Goal: Task Accomplishment & Management: Use online tool/utility

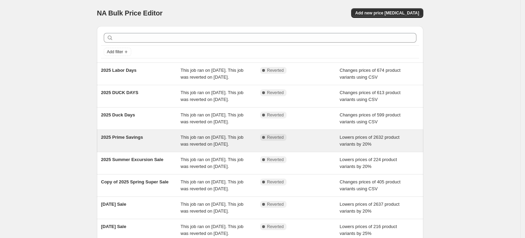
click at [129, 140] on span "2025 Prime Savings" at bounding box center [122, 137] width 42 height 5
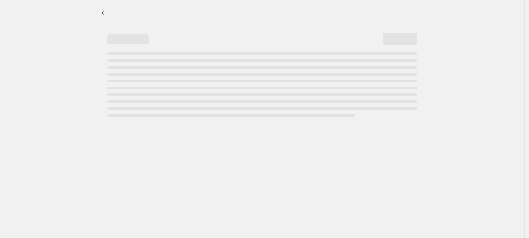
select select "percentage"
select select "not_equal"
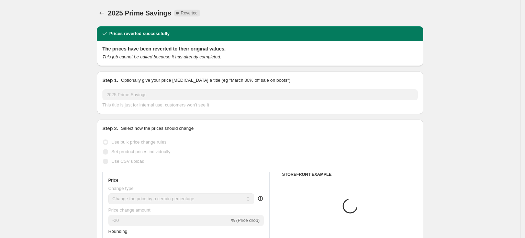
select select "collection"
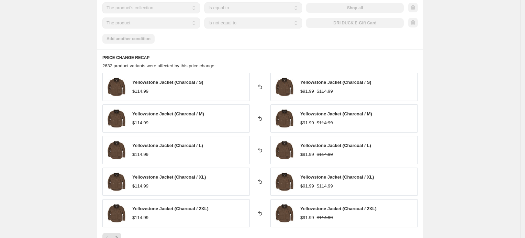
scroll to position [429, 0]
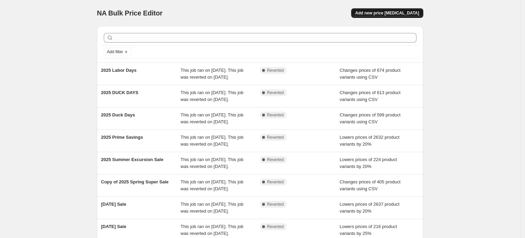
click at [409, 12] on span "Add new price [MEDICAL_DATA]" at bounding box center [387, 12] width 64 height 5
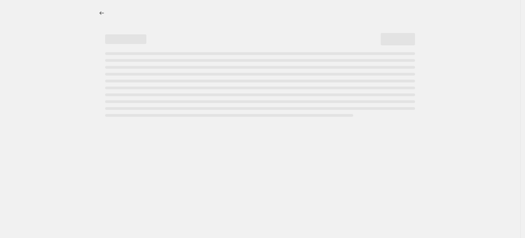
select select "percentage"
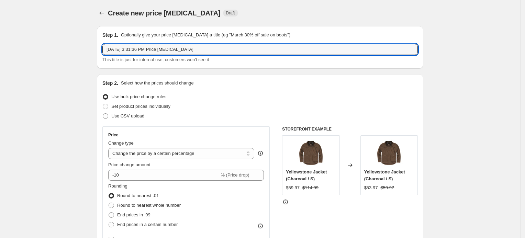
drag, startPoint x: 193, startPoint y: 48, endPoint x: 88, endPoint y: 57, distance: 105.8
type input "2025 Fall Prime Savings"
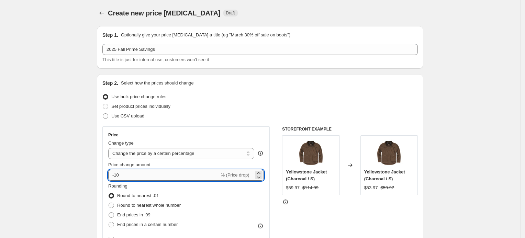
click at [120, 174] on input "-10" at bounding box center [163, 175] width 111 height 11
type input "-1"
type input "-20"
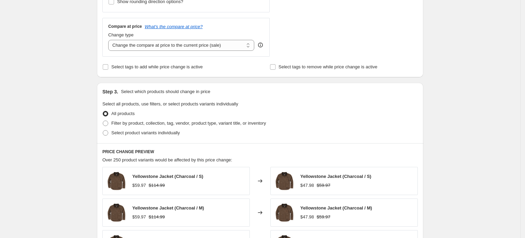
scroll to position [257, 0]
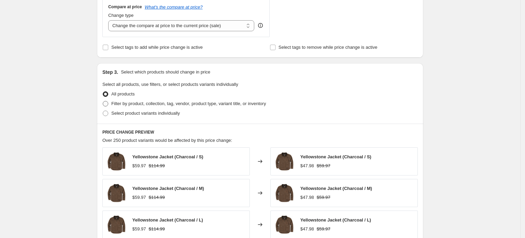
click at [133, 103] on span "Filter by product, collection, tag, vendor, product type, variant title, or inv…" at bounding box center [188, 103] width 154 height 5
click at [103, 101] on input "Filter by product, collection, tag, vendor, product type, variant title, or inv…" at bounding box center [103, 101] width 0 height 0
radio input "true"
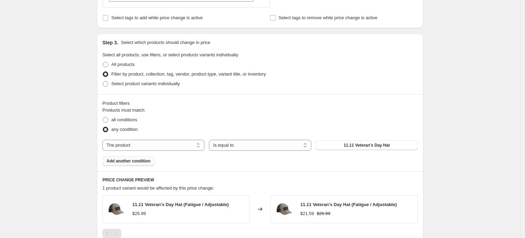
scroll to position [300, 0]
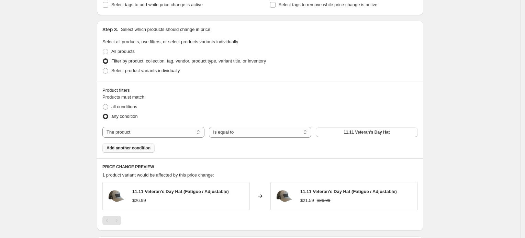
click at [134, 145] on span "Add another condition" at bounding box center [128, 147] width 44 height 5
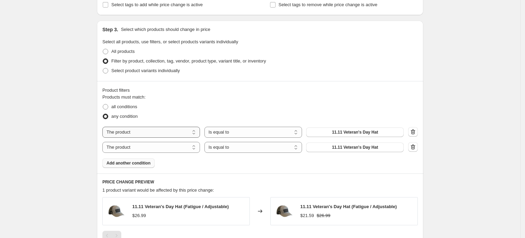
click at [134, 130] on select "The product The product's collection The product's tag The product's vendor The…" at bounding box center [150, 132] width 97 height 11
select select "collection"
click at [146, 151] on select "The product The product's collection The product's tag The product's vendor The…" at bounding box center [150, 147] width 97 height 11
click at [104, 142] on select "The product The product's collection The product's tag The product's vendor The…" at bounding box center [150, 147] width 97 height 11
click at [217, 149] on select "Is equal to Is not equal to" at bounding box center [252, 147] width 97 height 11
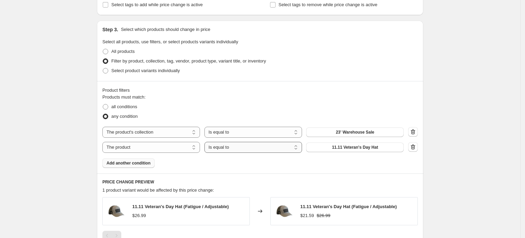
select select "not_equal"
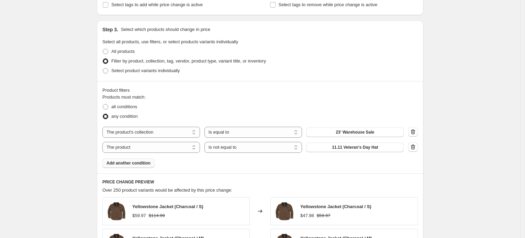
click at [345, 133] on span "23' Warehouse Sale" at bounding box center [354, 131] width 38 height 5
click at [359, 146] on span "11.11 Veteran's Day Hat" at bounding box center [355, 147] width 46 height 5
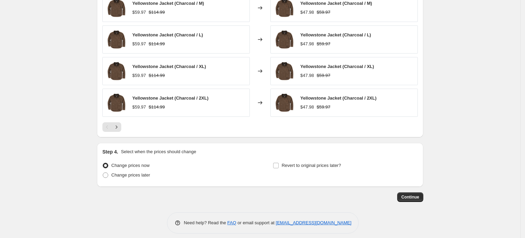
scroll to position [540, 0]
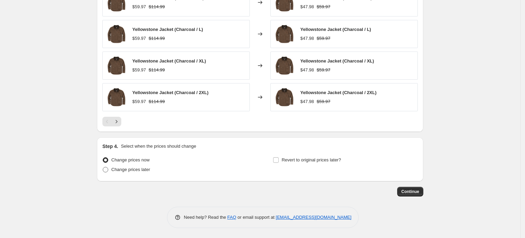
click at [135, 169] on span "Change prices later" at bounding box center [130, 169] width 39 height 5
click at [103, 167] on input "Change prices later" at bounding box center [103, 167] width 0 height 0
radio input "true"
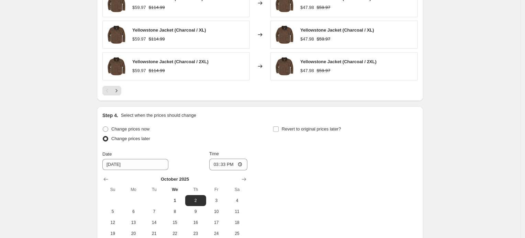
scroll to position [626, 0]
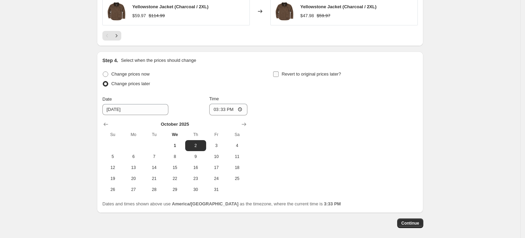
click at [293, 72] on span "Revert to original prices later?" at bounding box center [310, 73] width 59 height 5
click at [278, 72] on input "Revert to original prices later?" at bounding box center [275, 73] width 5 height 5
checkbox input "true"
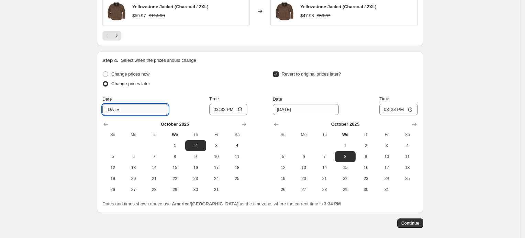
click at [126, 108] on input "10/2/2025" at bounding box center [135, 109] width 66 height 11
click at [117, 108] on input "10/2/2025" at bounding box center [135, 109] width 66 height 11
click at [134, 157] on span "6" at bounding box center [133, 156] width 15 height 5
type input "10/6/2025"
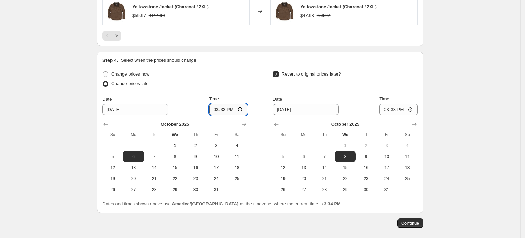
click at [219, 108] on input "15:33" at bounding box center [228, 110] width 38 height 12
type input "16:30"
click at [296, 111] on input "10/8/2025" at bounding box center [306, 109] width 66 height 11
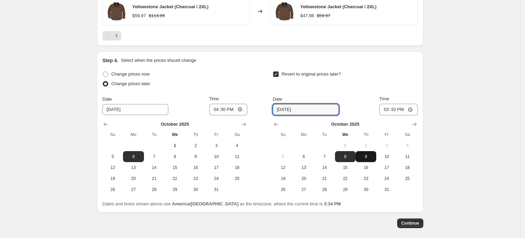
click at [368, 157] on span "9" at bounding box center [365, 156] width 15 height 5
type input "10/9/2025"
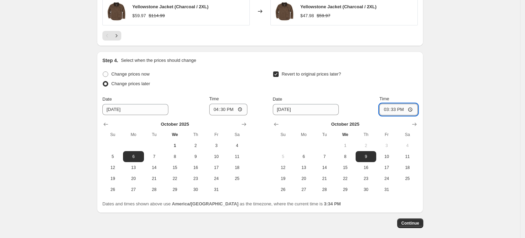
click at [402, 106] on input "15:33" at bounding box center [398, 110] width 38 height 12
click at [389, 107] on input "15:33" at bounding box center [398, 110] width 38 height 12
type input "09:30"
click at [401, 86] on div "Revert to original prices later?" at bounding box center [345, 79] width 145 height 21
click at [414, 222] on span "Continue" at bounding box center [410, 222] width 18 height 5
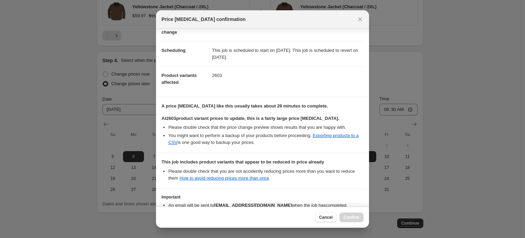
scroll to position [87, 0]
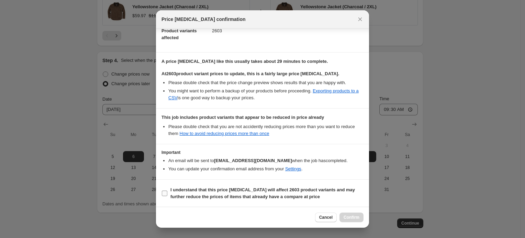
click at [213, 188] on b "I understand that this price change job will affect 2603 product variants and m…" at bounding box center [262, 193] width 184 height 12
click at [167, 191] on input "I understand that this price change job will affect 2603 product variants and m…" at bounding box center [164, 193] width 5 height 5
checkbox input "true"
click at [347, 216] on span "Confirm" at bounding box center [351, 217] width 16 height 5
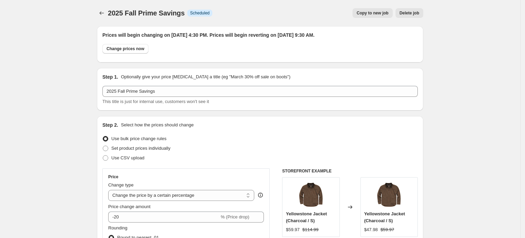
click at [165, 84] on div "Step 1. Optionally give your price change job a title (eg "March 30% off sale o…" at bounding box center [259, 89] width 315 height 32
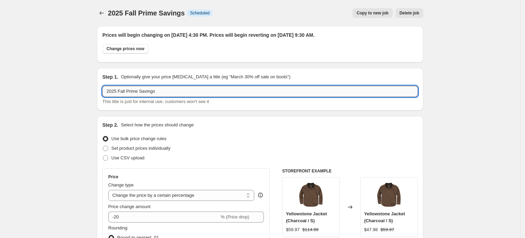
click at [161, 92] on input "2025 Fall Prime Savings" at bounding box center [259, 91] width 315 height 11
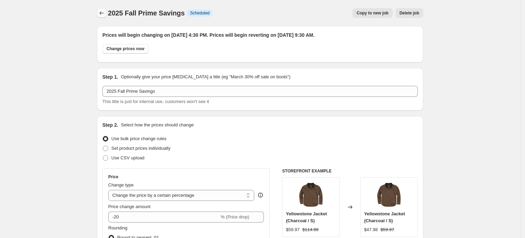
click at [105, 9] on button "Price change jobs" at bounding box center [102, 13] width 10 height 10
